Goal: Task Accomplishment & Management: Use online tool/utility

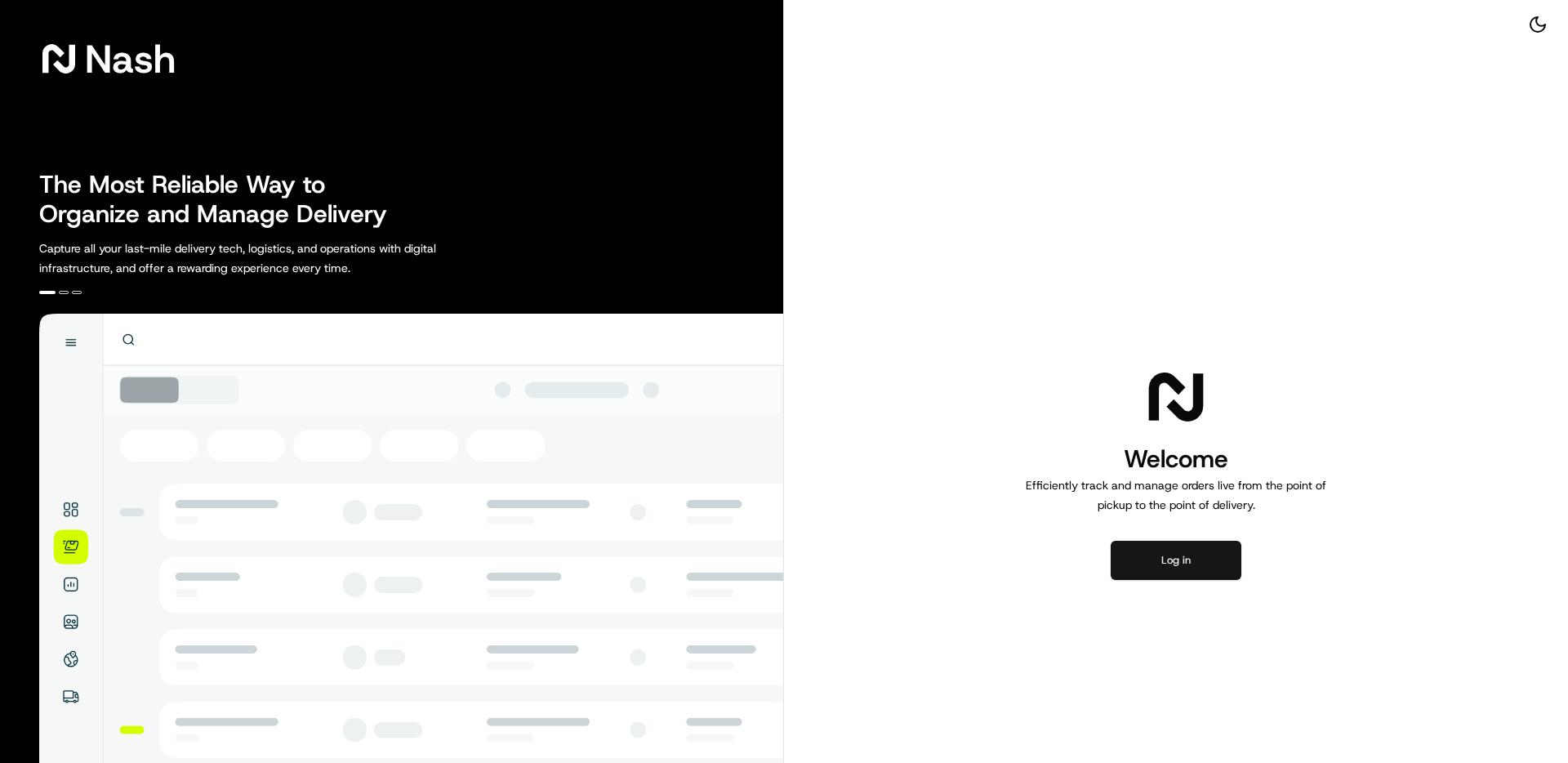
click at [1185, 546] on button "Log in" at bounding box center [1176, 560] width 131 height 39
